Goal: Task Accomplishment & Management: Use online tool/utility

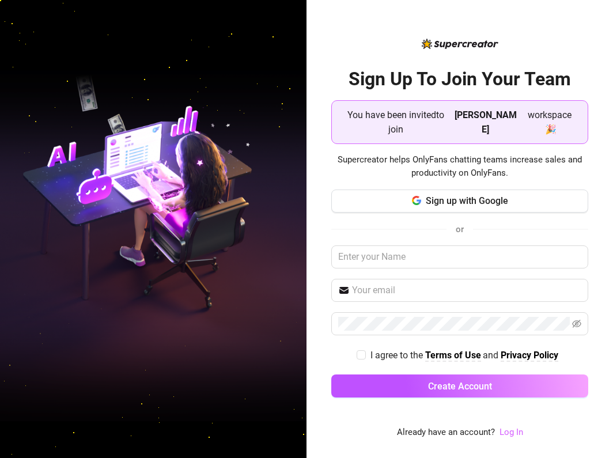
click at [511, 434] on link "Log In" at bounding box center [512, 432] width 24 height 10
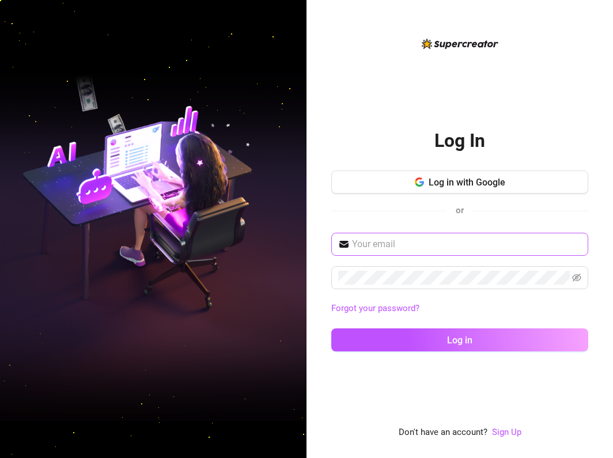
click at [447, 253] on span at bounding box center [459, 244] width 257 height 23
click at [449, 241] on input "text" at bounding box center [466, 245] width 229 height 14
click at [446, 237] on span at bounding box center [459, 244] width 257 height 23
click at [384, 236] on span at bounding box center [459, 244] width 257 height 23
click at [401, 238] on input "text" at bounding box center [466, 245] width 229 height 14
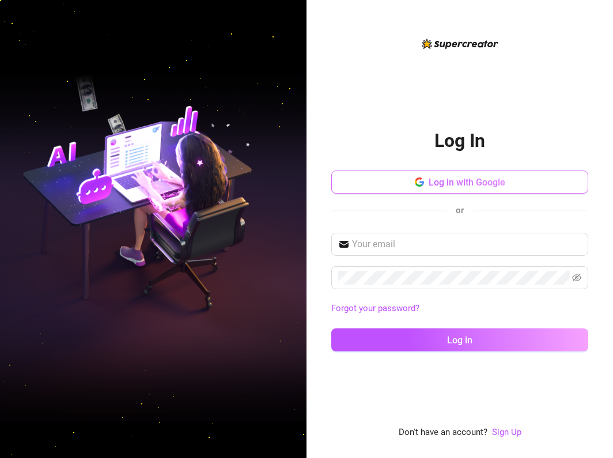
click at [489, 183] on span "Log in with Google" at bounding box center [467, 182] width 77 height 11
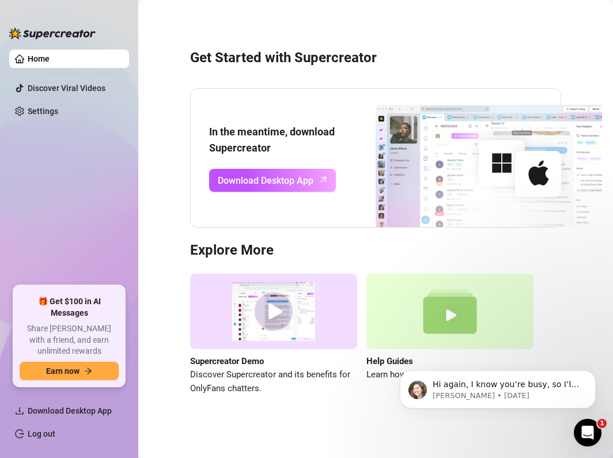
scroll to position [2, 0]
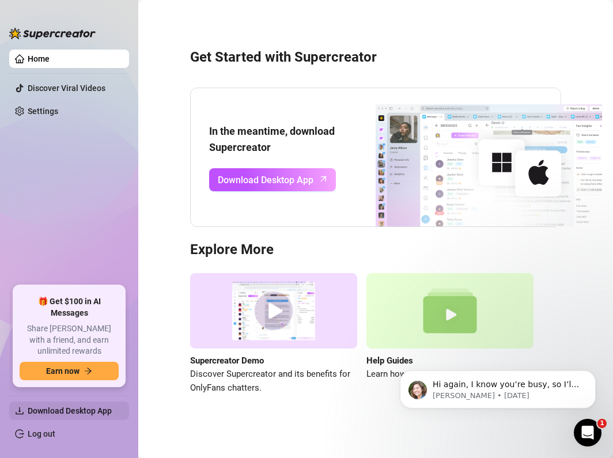
click at [55, 409] on span "Download Desktop App" at bounding box center [70, 410] width 84 height 9
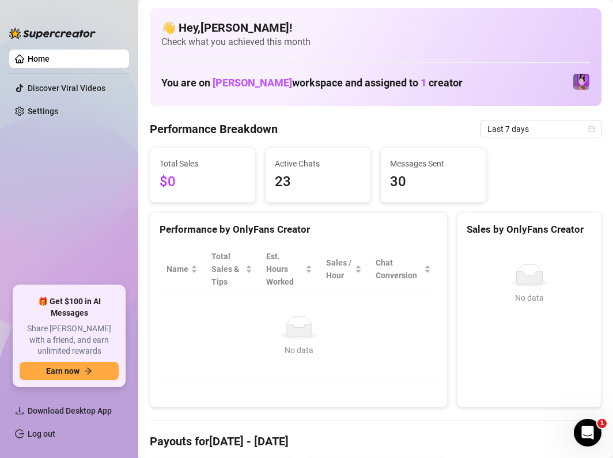
click at [50, 54] on link "Home" at bounding box center [39, 58] width 22 height 9
click at [50, 58] on link "Home" at bounding box center [39, 58] width 22 height 9
click at [250, 84] on span "[PERSON_NAME]" at bounding box center [253, 83] width 80 height 12
